Goal: Browse casually: Explore the website without a specific task or goal

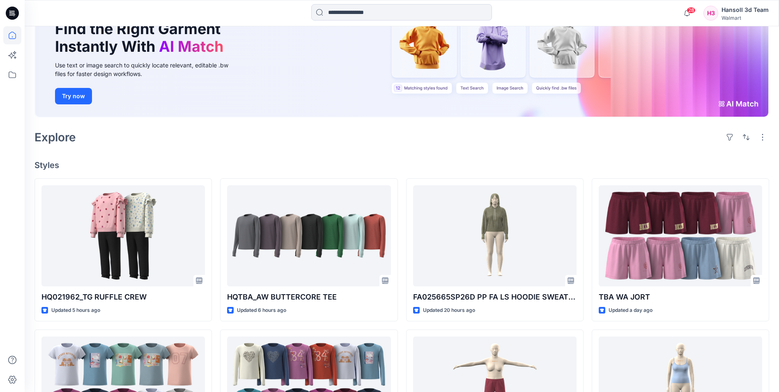
scroll to position [382, 0]
click at [459, 146] on div "Explore" at bounding box center [401, 137] width 735 height 20
click at [622, 168] on h4 "Styles" at bounding box center [401, 165] width 735 height 10
click at [378, 14] on input at bounding box center [401, 12] width 181 height 16
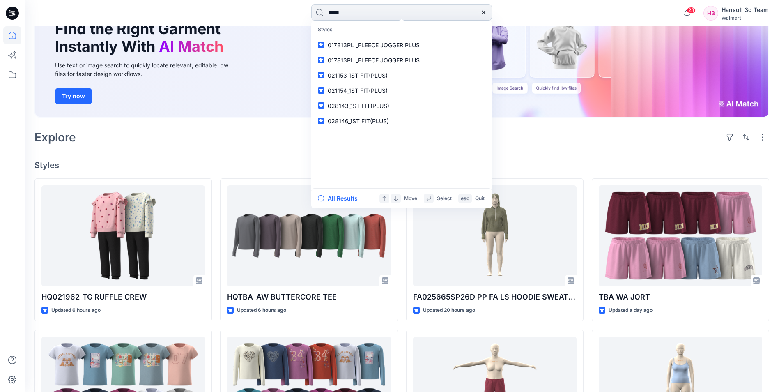
type input "****"
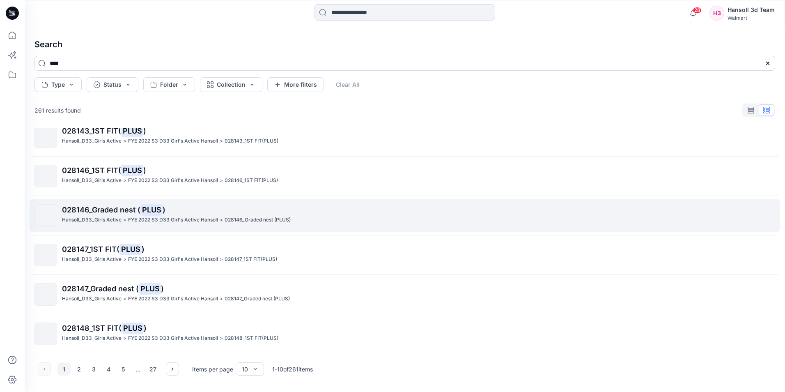
scroll to position [170, 0]
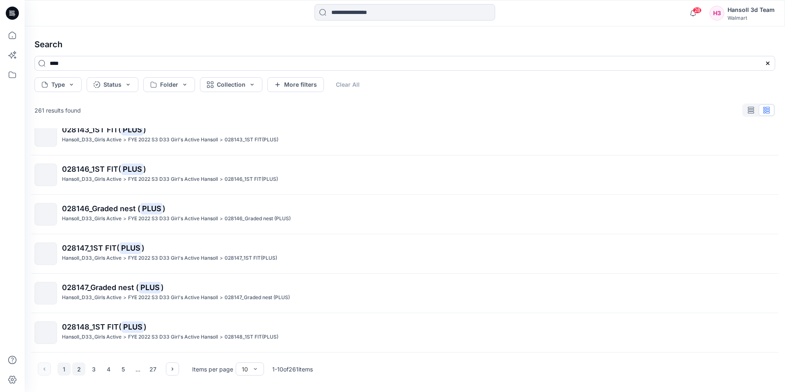
click at [79, 371] on button "2" at bounding box center [78, 368] width 13 height 13
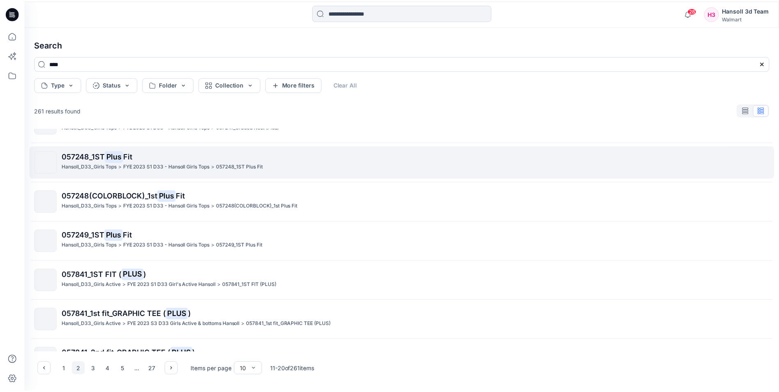
scroll to position [0, 0]
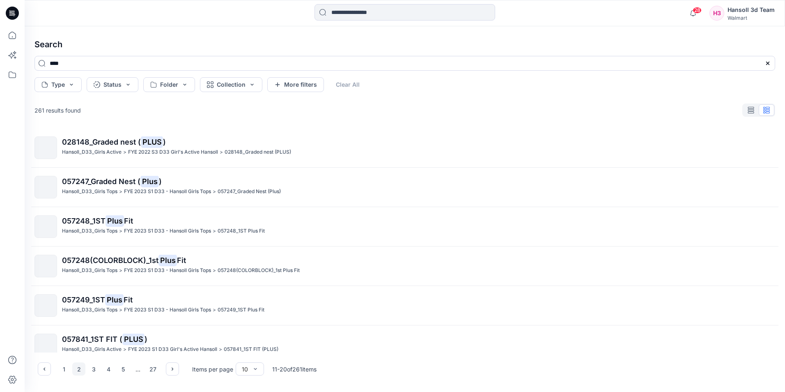
click at [445, 112] on div "261 results found" at bounding box center [405, 110] width 754 height 16
click at [12, 9] on icon at bounding box center [12, 13] width 13 height 13
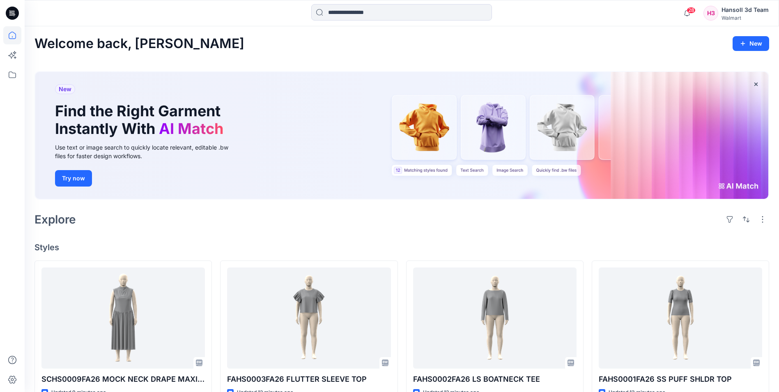
click at [255, 219] on div "Explore" at bounding box center [401, 219] width 735 height 20
click at [16, 11] on icon at bounding box center [12, 13] width 13 height 13
